Goal: Task Accomplishment & Management: Manage account settings

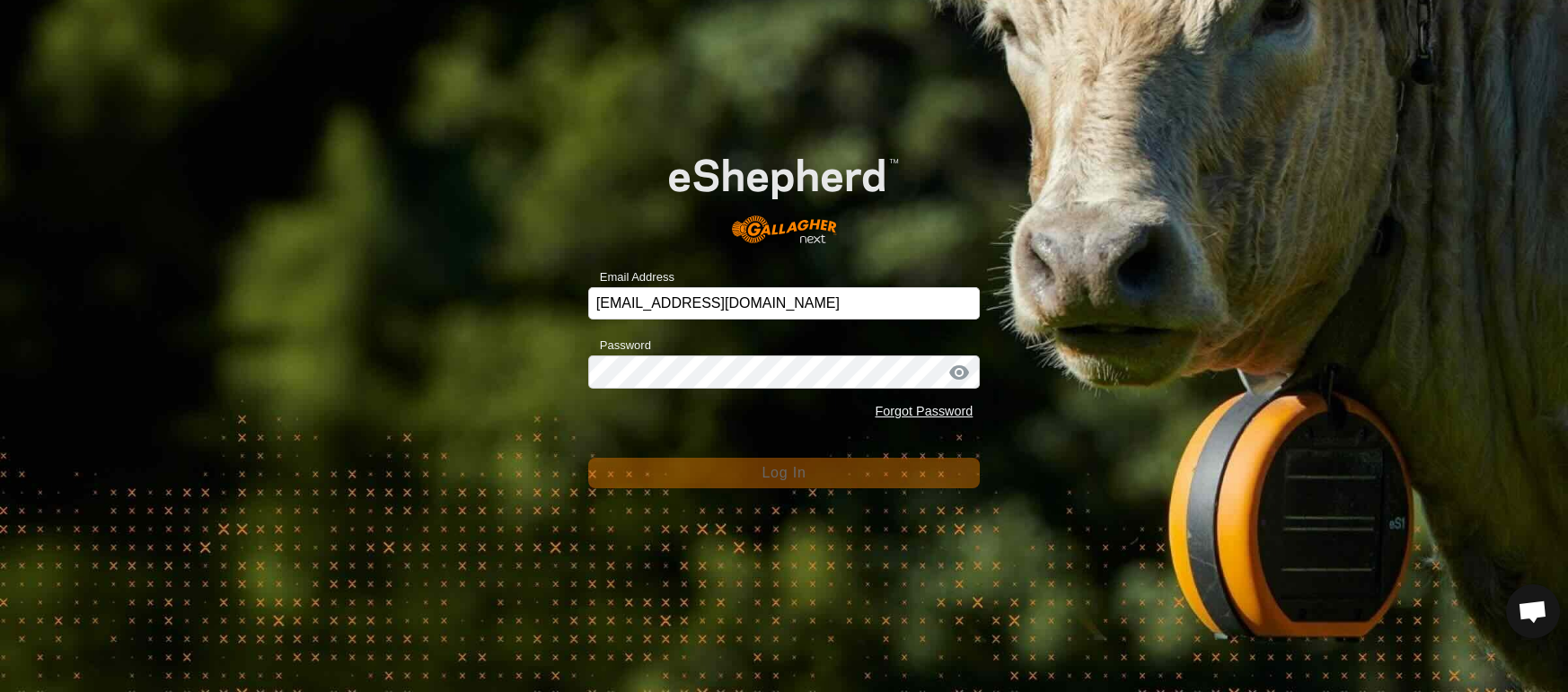
click at [773, 477] on span "Log In" at bounding box center [784, 473] width 44 height 15
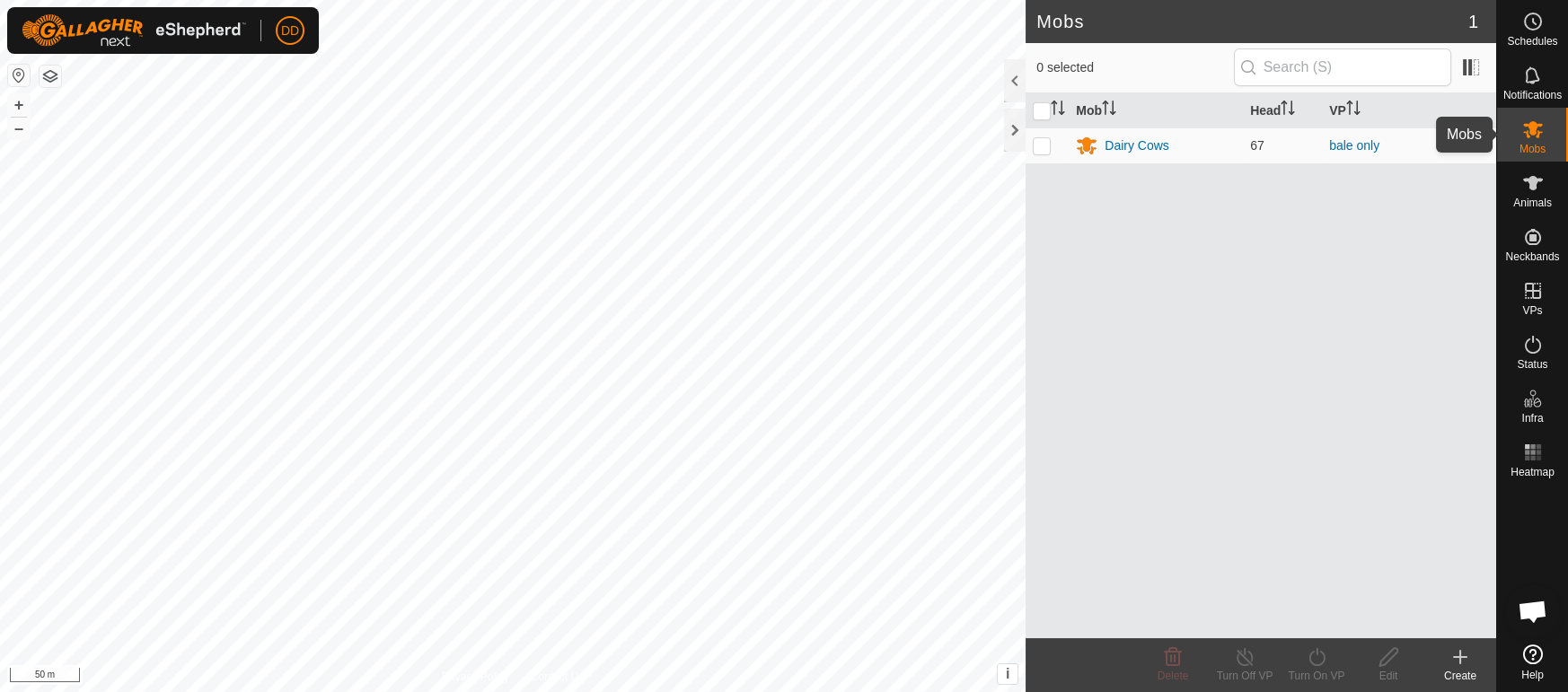
click at [1525, 143] on span "Mobs" at bounding box center [1532, 148] width 26 height 11
click at [1042, 148] on p-checkbox at bounding box center [1042, 145] width 18 height 14
checkbox input "true"
click at [1238, 662] on icon at bounding box center [1244, 657] width 16 height 18
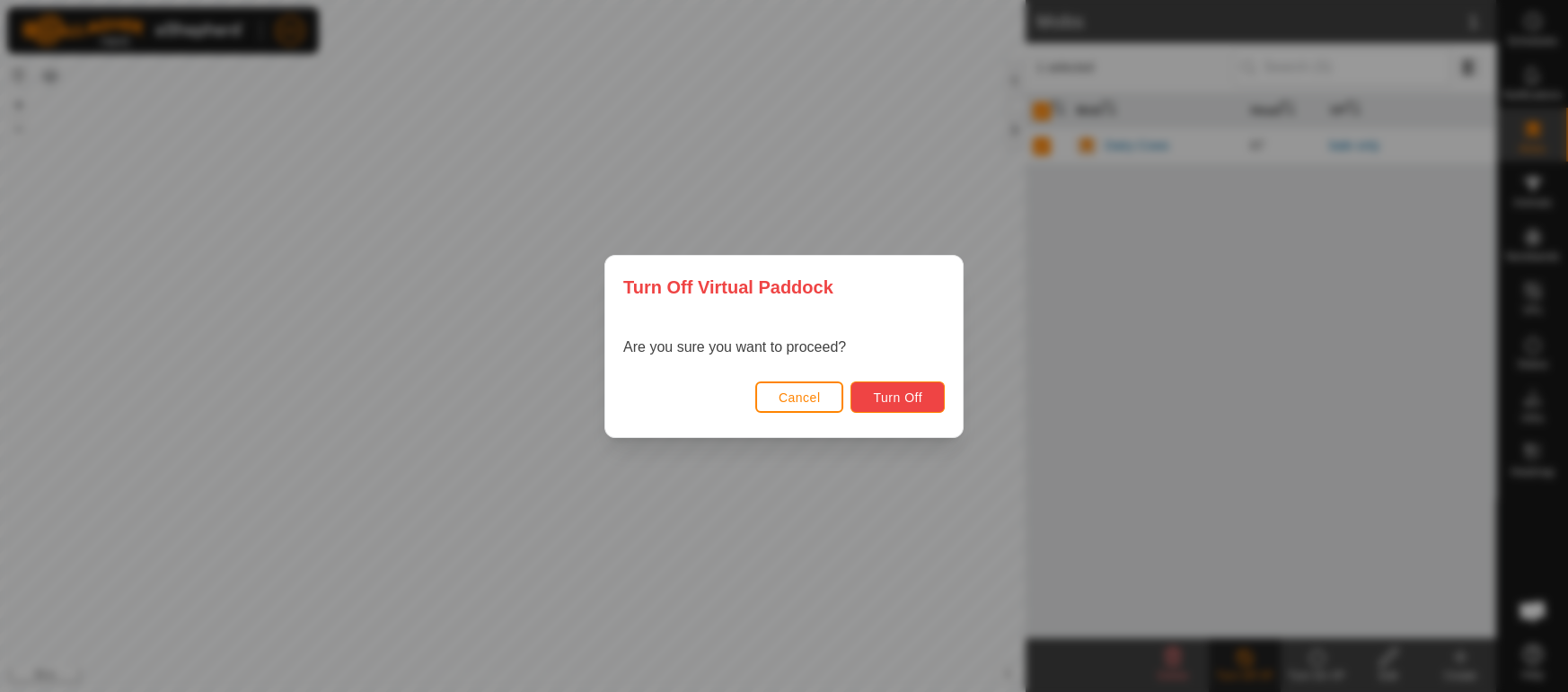
click at [891, 392] on span "Turn Off" at bounding box center [897, 398] width 50 height 14
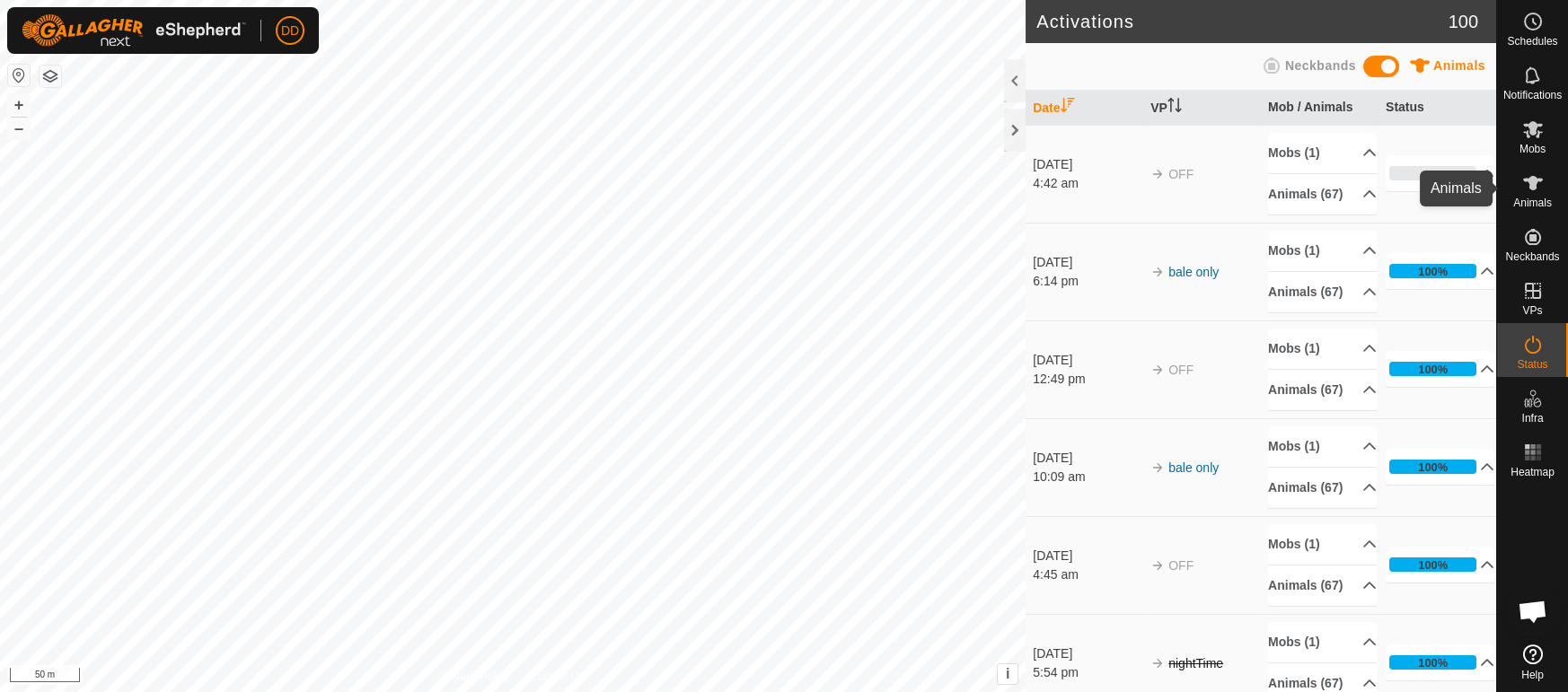
click at [1545, 189] on es-animals-svg-icon at bounding box center [1533, 184] width 32 height 29
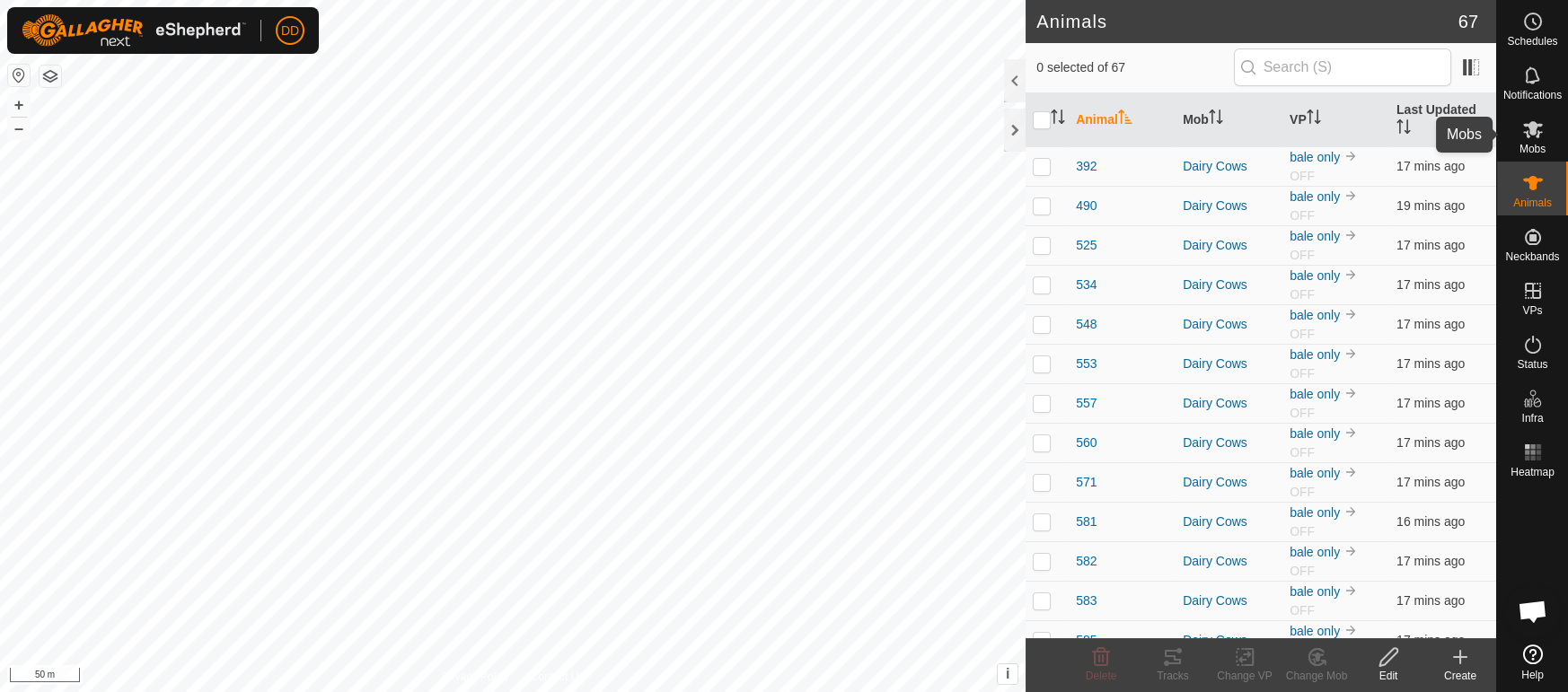
click at [1528, 131] on icon at bounding box center [1533, 130] width 20 height 17
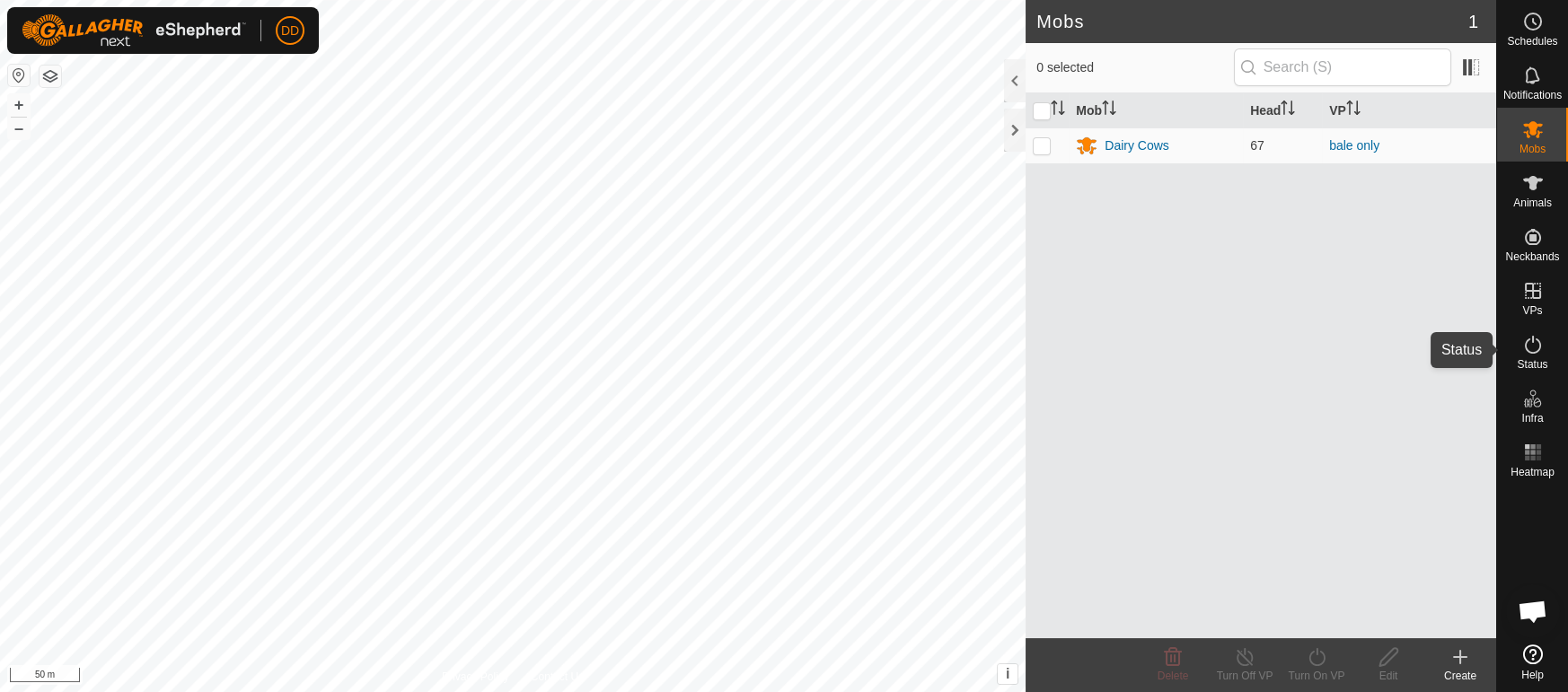
click at [1538, 344] on icon at bounding box center [1533, 344] width 16 height 18
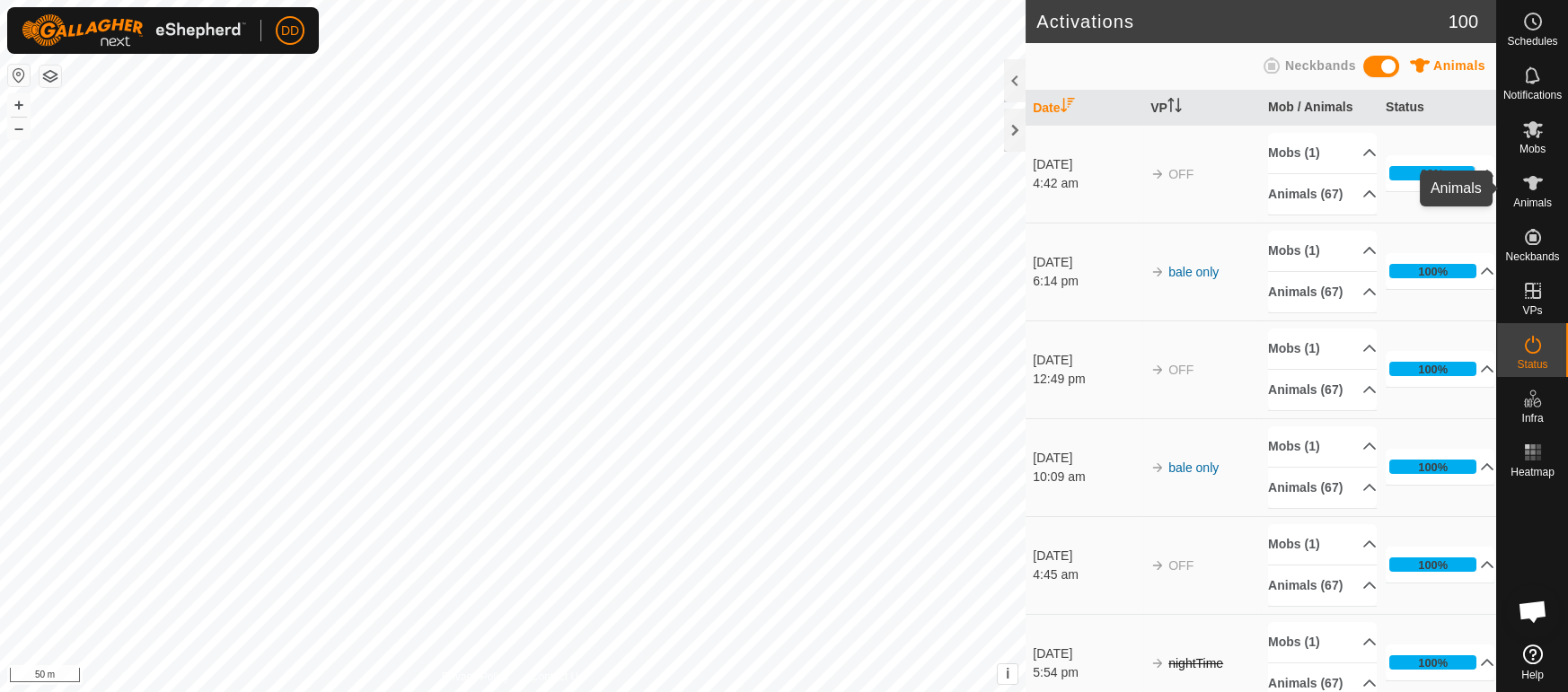
click at [1537, 195] on es-animals-svg-icon at bounding box center [1533, 184] width 32 height 29
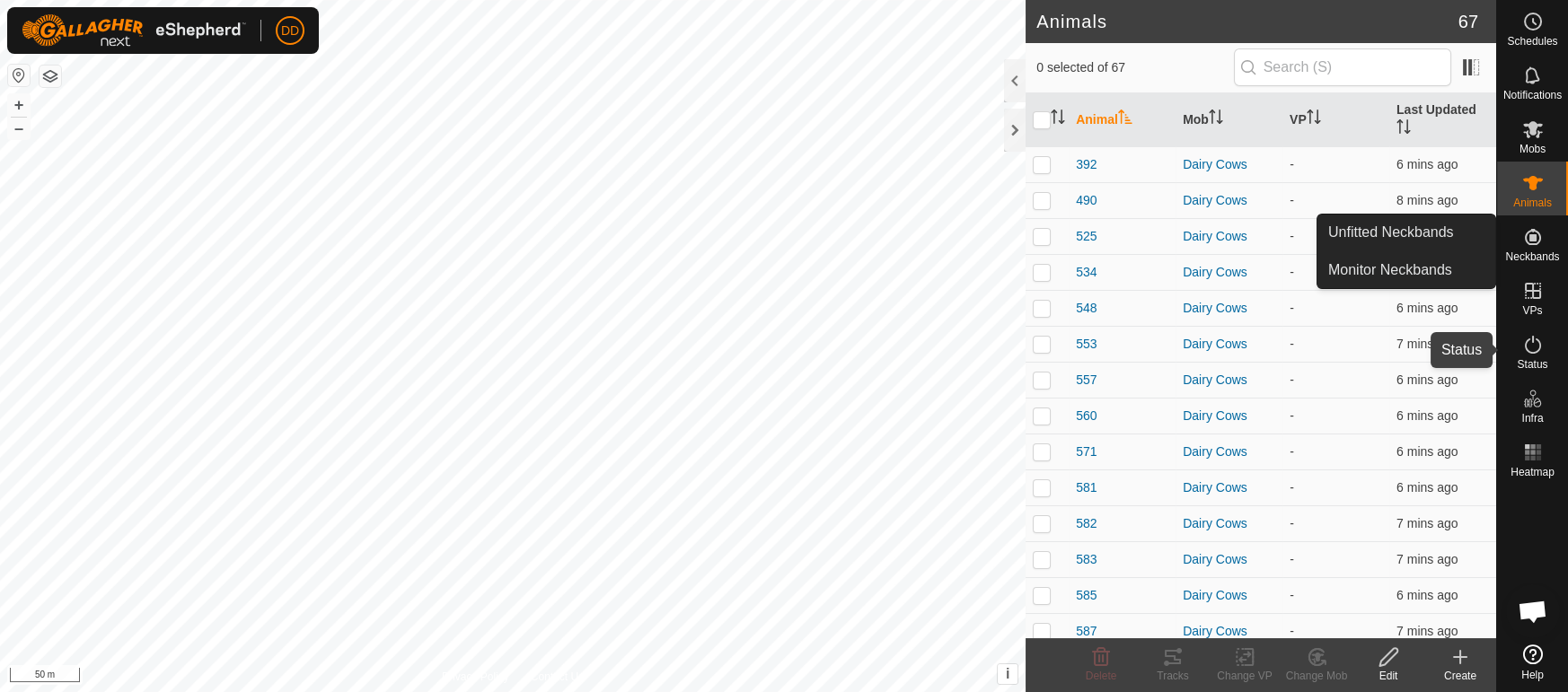
click at [1527, 344] on icon at bounding box center [1533, 345] width 22 height 22
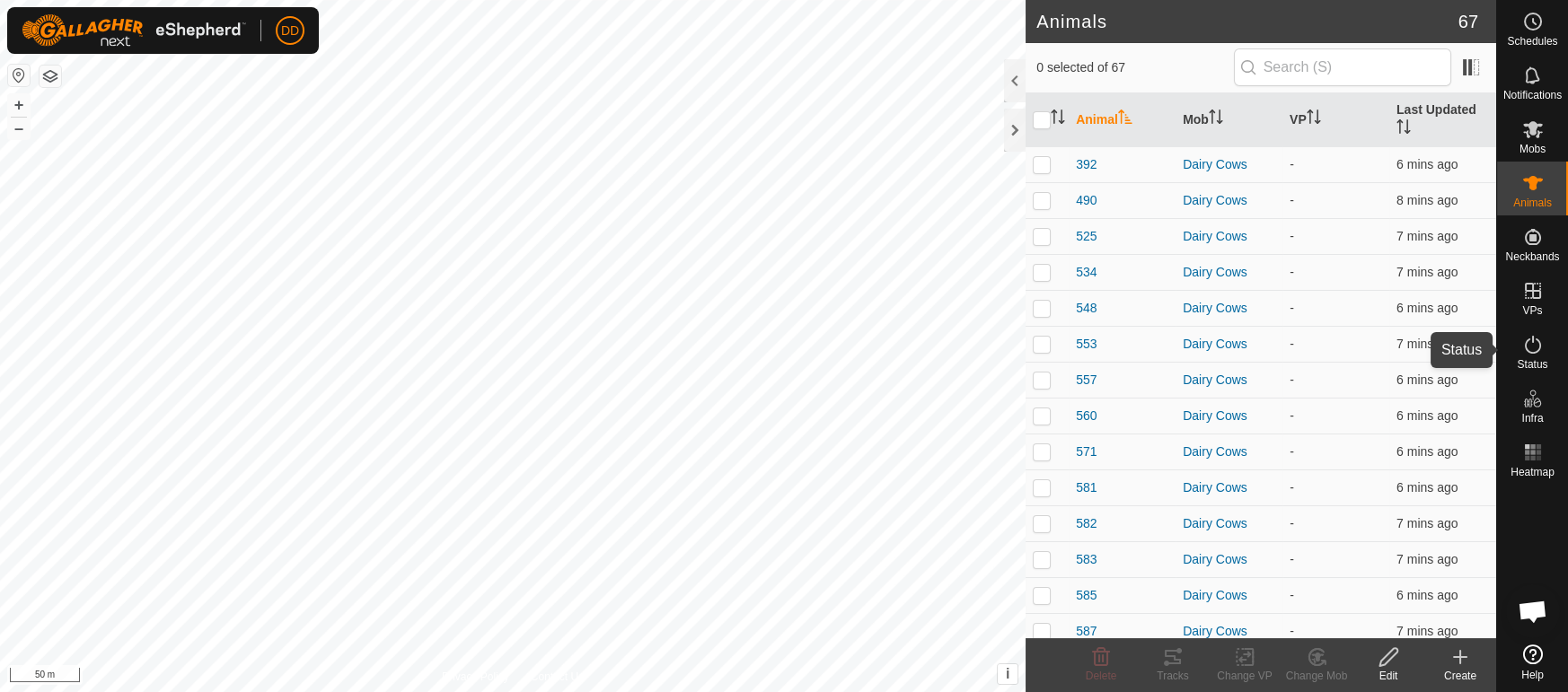
click at [1527, 344] on icon at bounding box center [1533, 345] width 22 height 22
